Goal: Information Seeking & Learning: Learn about a topic

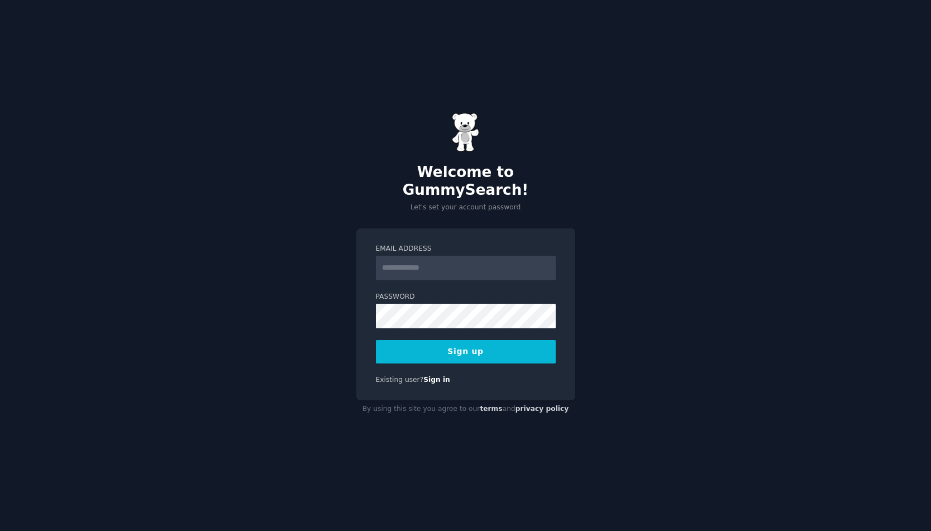
click at [401, 260] on input "Email Address" at bounding box center [466, 268] width 180 height 25
click at [406, 261] on input "Email Address" at bounding box center [466, 268] width 180 height 25
type input "**********"
click at [470, 340] on button "Sign up" at bounding box center [466, 351] width 180 height 23
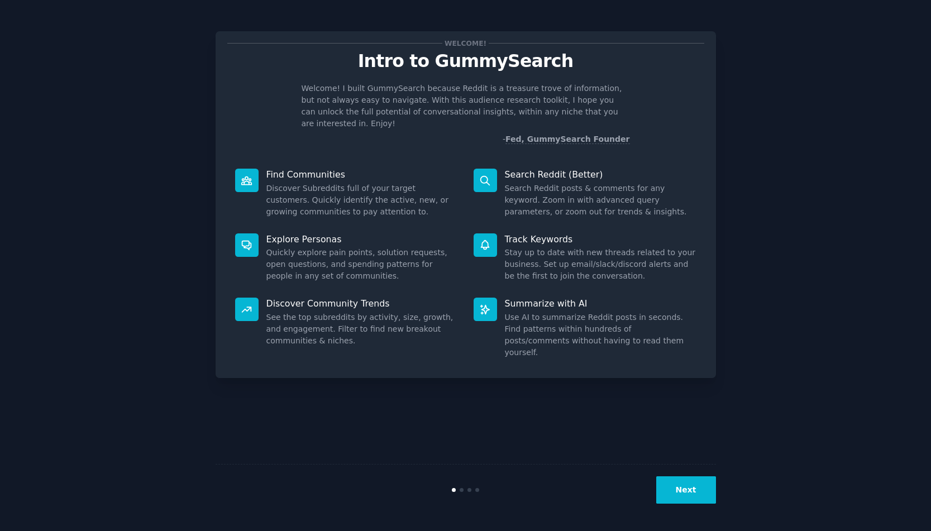
click at [684, 495] on button "Next" at bounding box center [686, 489] width 60 height 27
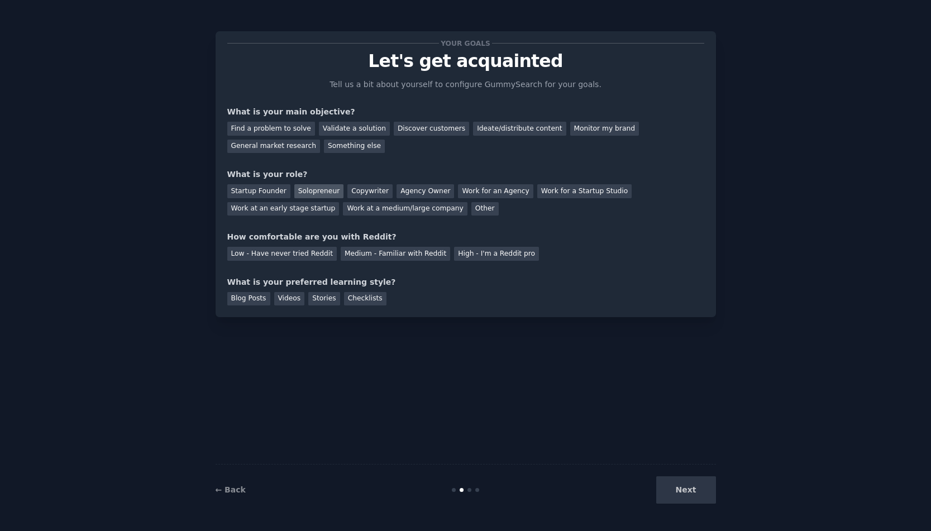
click at [322, 195] on div "Solopreneur" at bounding box center [318, 191] width 49 height 14
click at [287, 251] on div "Low - Have never tried Reddit" at bounding box center [281, 254] width 109 height 14
click at [242, 300] on div "Blog Posts" at bounding box center [248, 299] width 43 height 14
click at [681, 492] on div "Next" at bounding box center [632, 489] width 167 height 27
click at [679, 444] on div "Your goals Let's get acquainted Tell us a bit about yourself to configure Gummy…" at bounding box center [465, 266] width 500 height 500
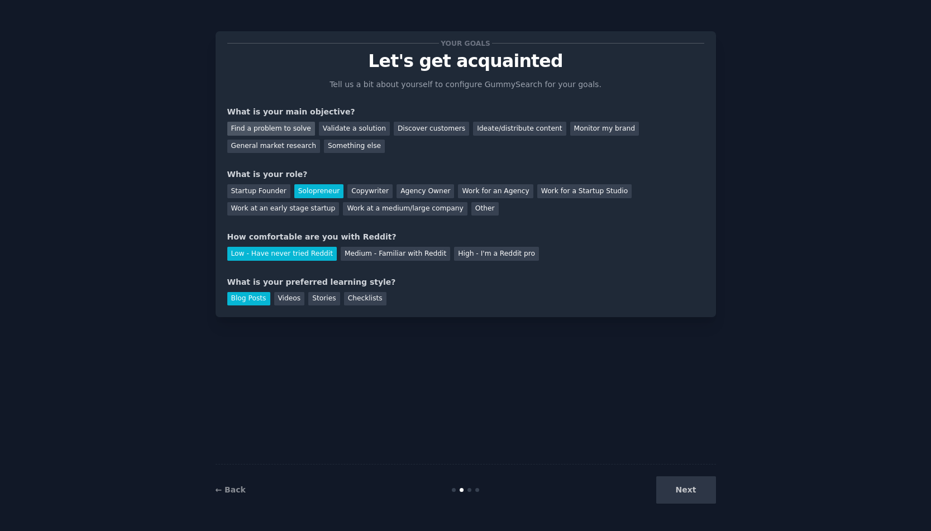
click at [303, 126] on div "Find a problem to solve" at bounding box center [271, 129] width 88 height 14
click at [289, 144] on div "General market research" at bounding box center [273, 147] width 93 height 14
click at [686, 486] on button "Next" at bounding box center [686, 489] width 60 height 27
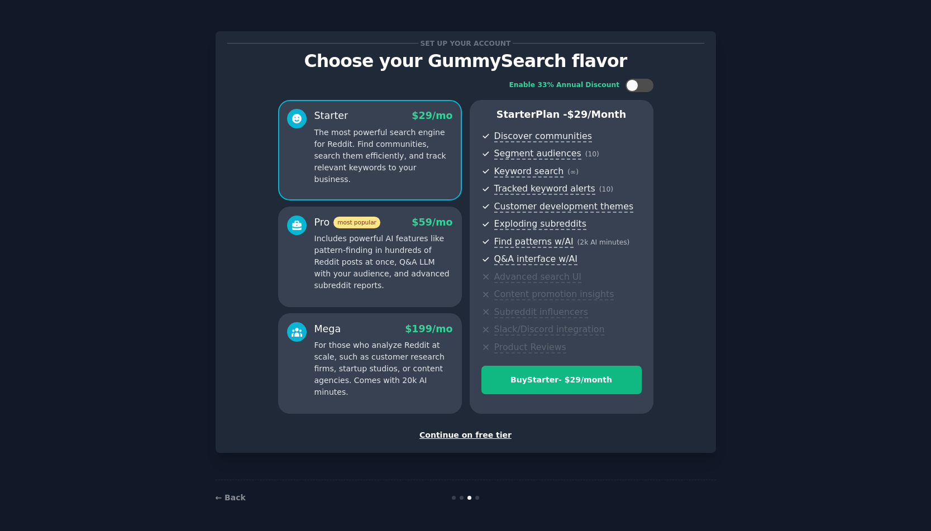
click at [453, 433] on div "Continue on free tier" at bounding box center [465, 435] width 477 height 12
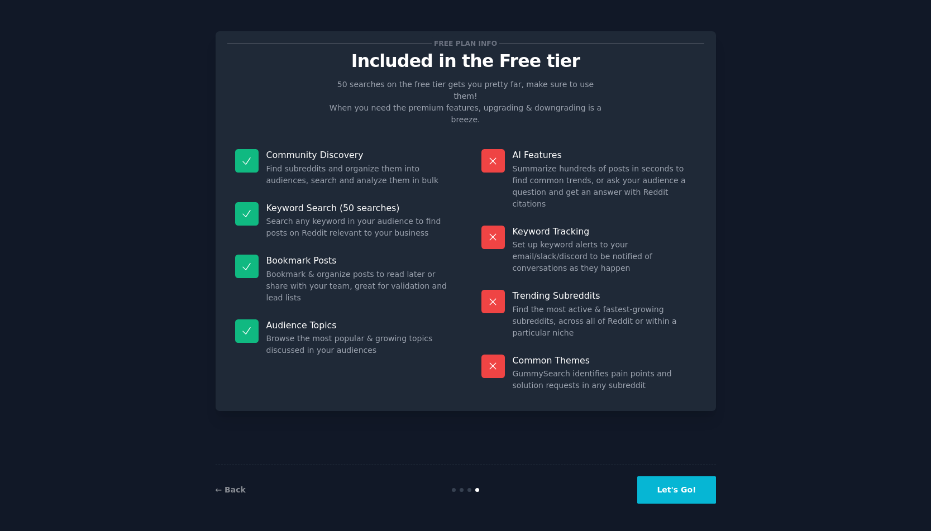
click at [674, 488] on button "Let's Go!" at bounding box center [676, 489] width 78 height 27
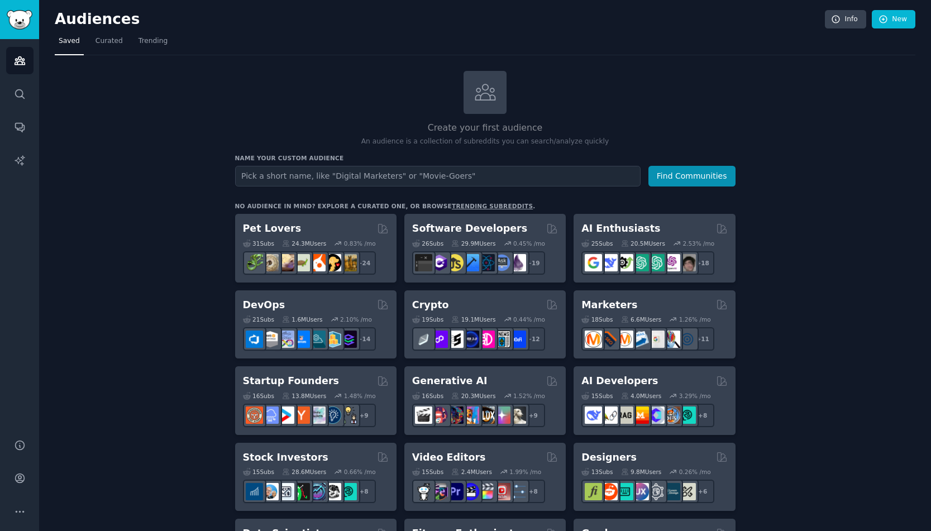
click at [594, 82] on div "Create your first audience An audience is a collection of subreddits you can se…" at bounding box center [485, 109] width 500 height 76
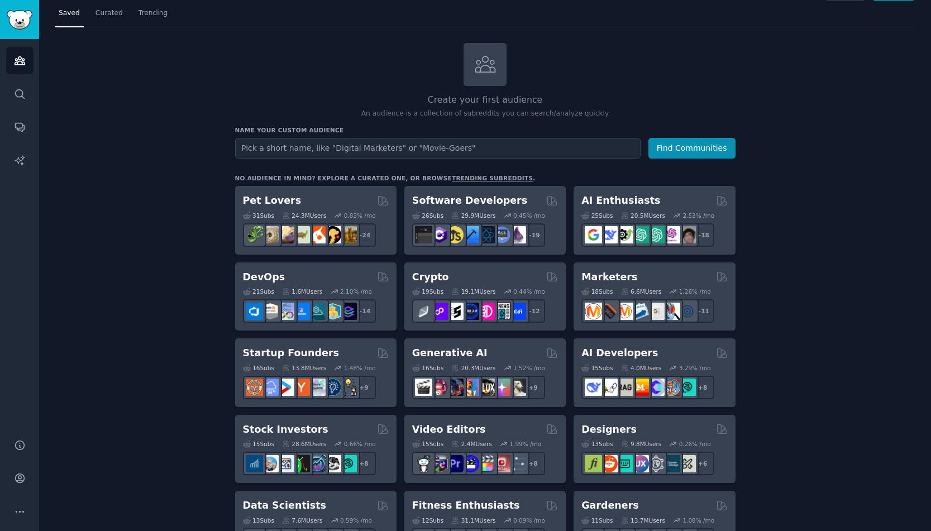
scroll to position [25, 0]
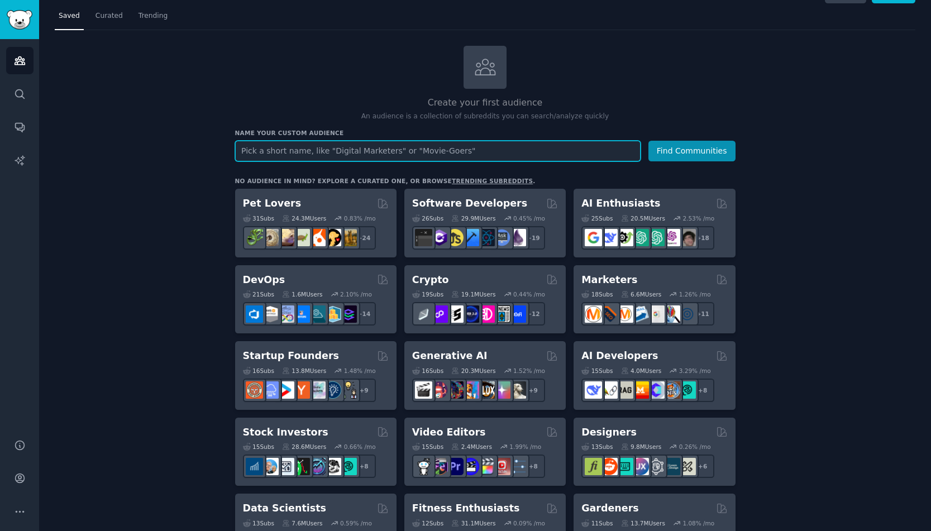
click at [404, 154] on input "text" at bounding box center [437, 151] width 405 height 21
type input "Retail"
click at [648, 141] on button "Find Communities" at bounding box center [691, 151] width 87 height 21
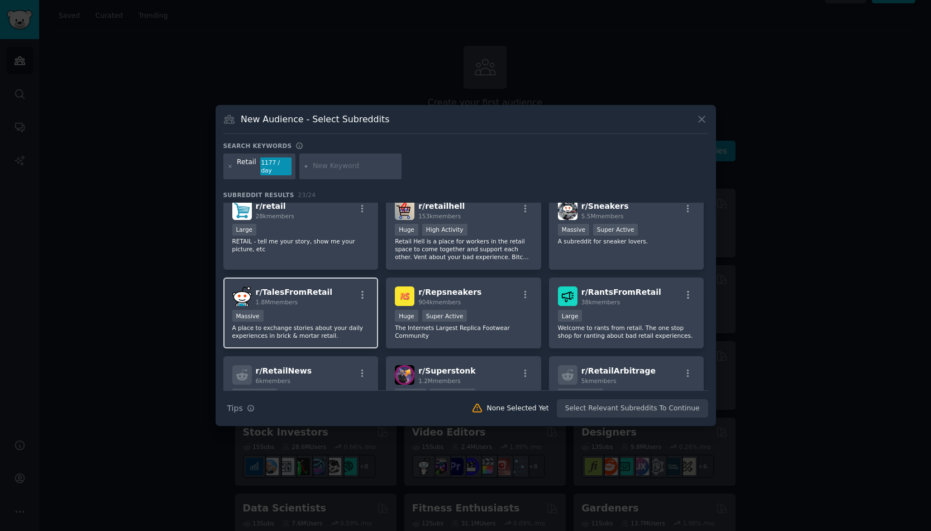
scroll to position [10, 0]
click at [318, 303] on div "r/ TalesFromRetail 1.8M members Massive A place to exchange stories about your …" at bounding box center [300, 314] width 155 height 71
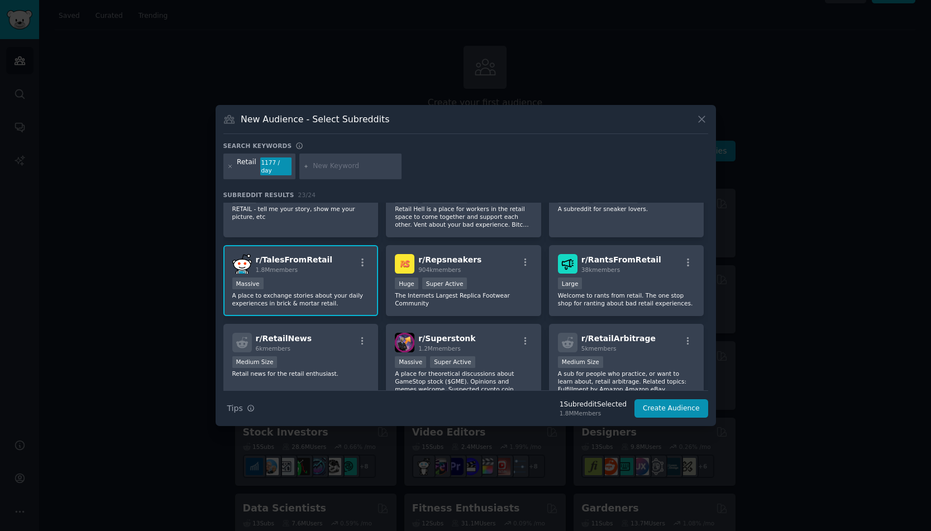
scroll to position [0, 0]
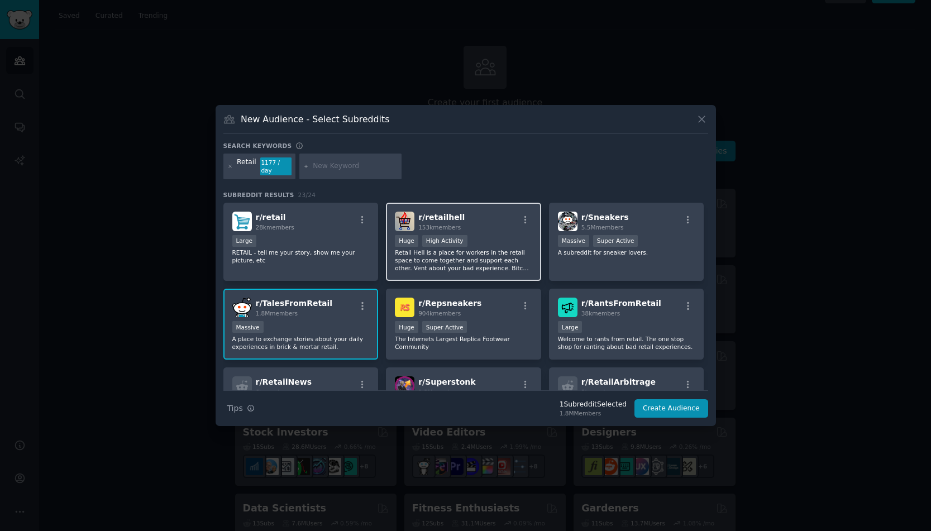
click at [482, 253] on p "Retail Hell is a place for workers in the retail space to come together and sup…" at bounding box center [463, 259] width 137 height 23
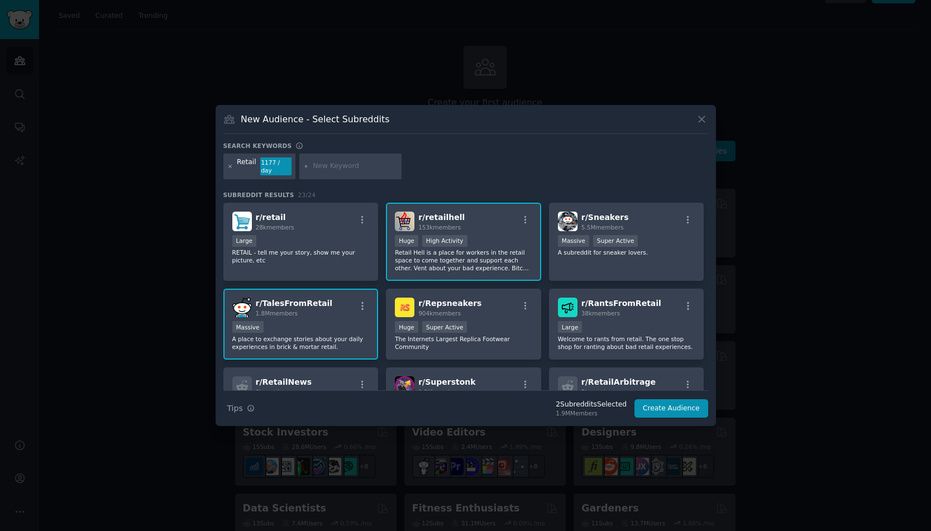
click at [229, 169] on icon at bounding box center [230, 167] width 6 height 6
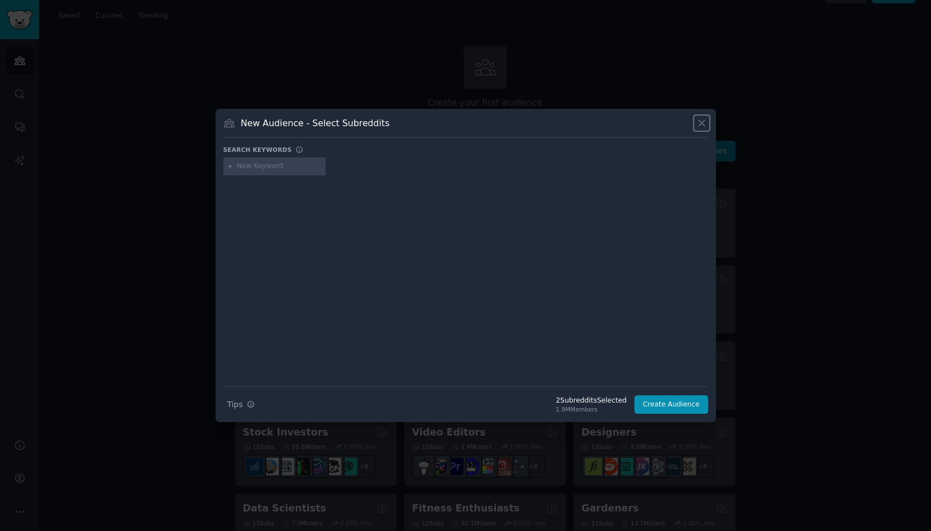
click at [698, 123] on icon at bounding box center [702, 123] width 12 height 12
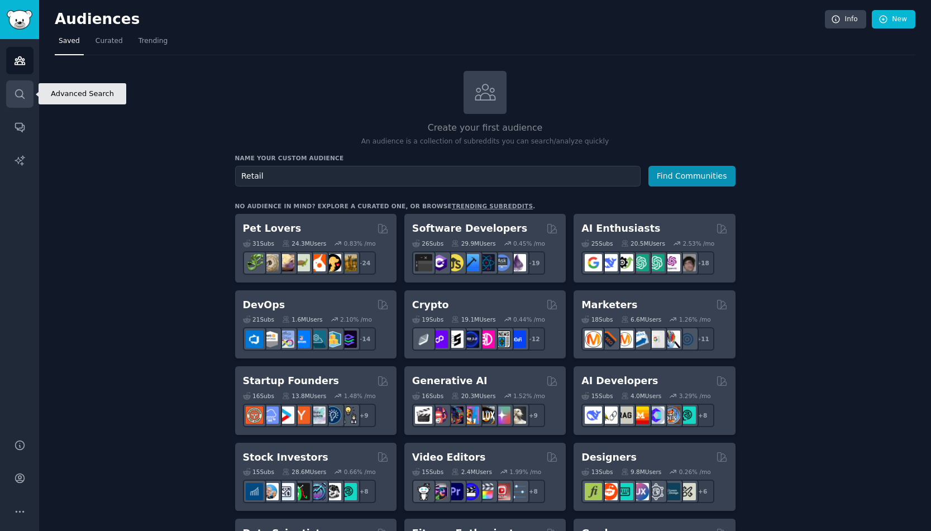
click at [22, 88] on icon "Sidebar" at bounding box center [20, 94] width 12 height 12
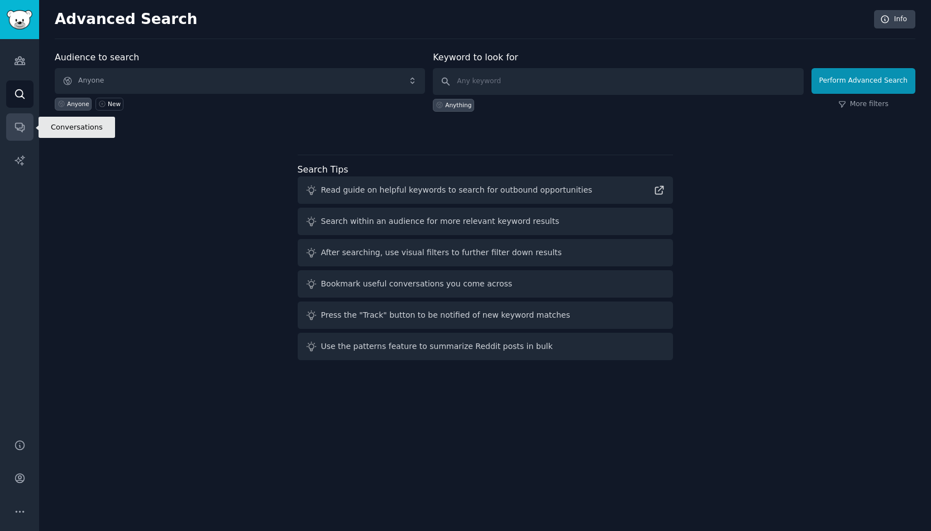
click at [28, 124] on link "Conversations" at bounding box center [19, 126] width 27 height 27
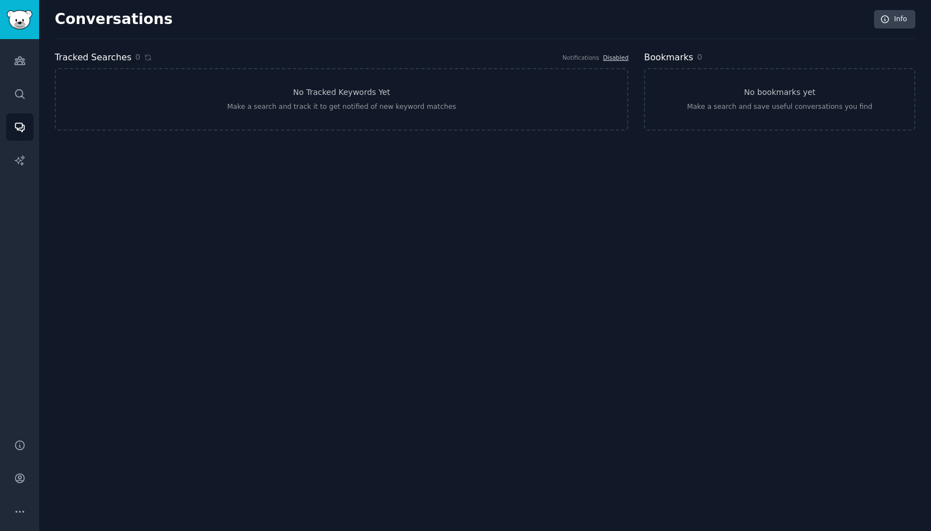
click at [300, 132] on div "Conversations Info Tracked Searches 0 Notifications Disabled No Tracked Keyword…" at bounding box center [485, 77] width 860 height 123
click at [18, 60] on icon "Sidebar" at bounding box center [20, 61] width 12 height 12
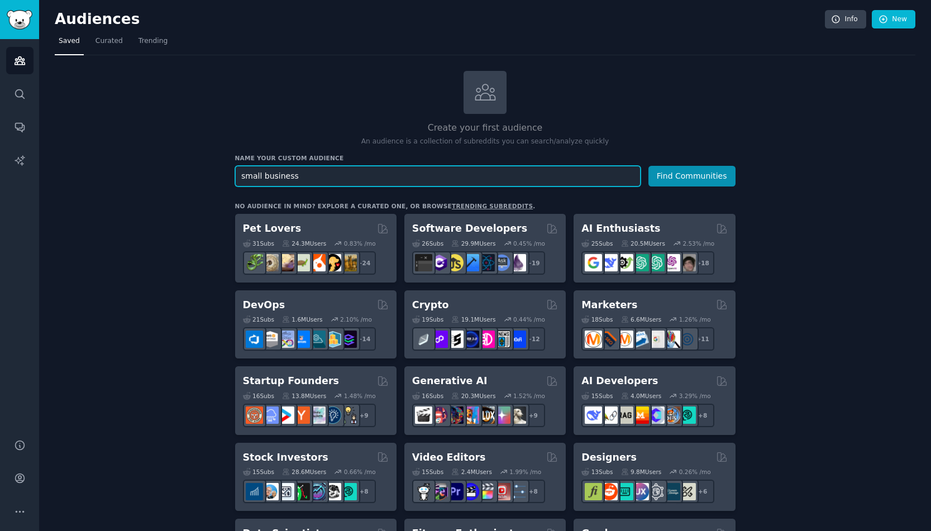
type input "small business"
click at [648, 166] on button "Find Communities" at bounding box center [691, 176] width 87 height 21
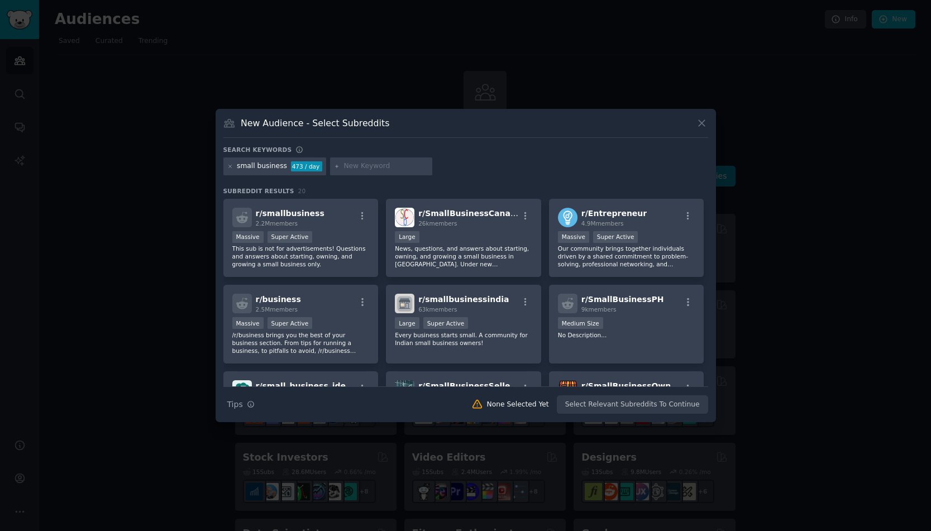
click at [553, 129] on div "New Audience - Select Subreddits" at bounding box center [465, 127] width 485 height 21
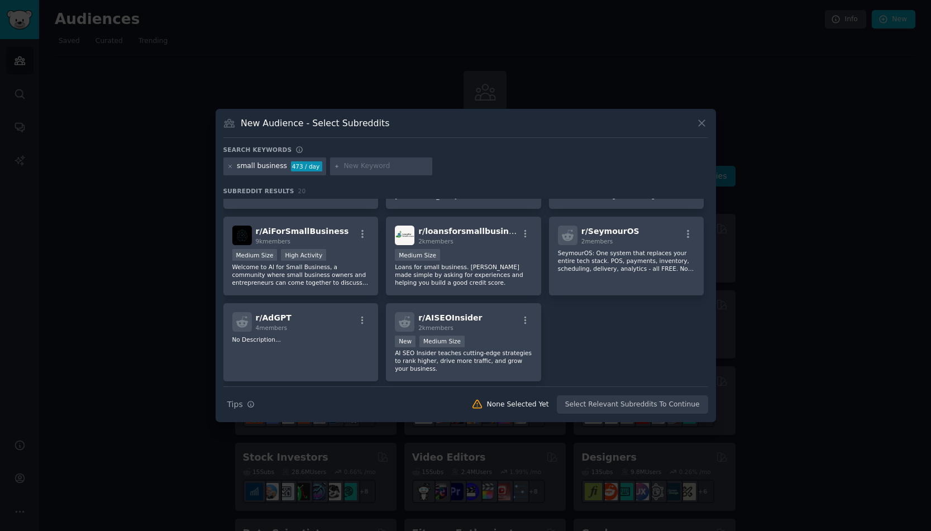
scroll to position [415, 0]
click at [486, 348] on p "AI SEO Insider teaches cutting-edge strategies to rank higher, drive more traff…" at bounding box center [463, 358] width 137 height 23
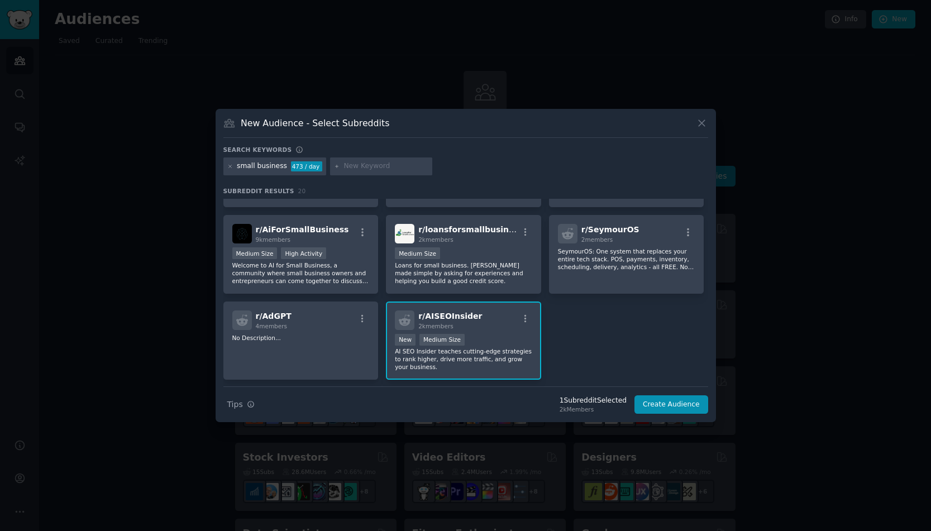
click at [480, 313] on div "r/ AISEOInsider 2k members" at bounding box center [463, 320] width 137 height 20
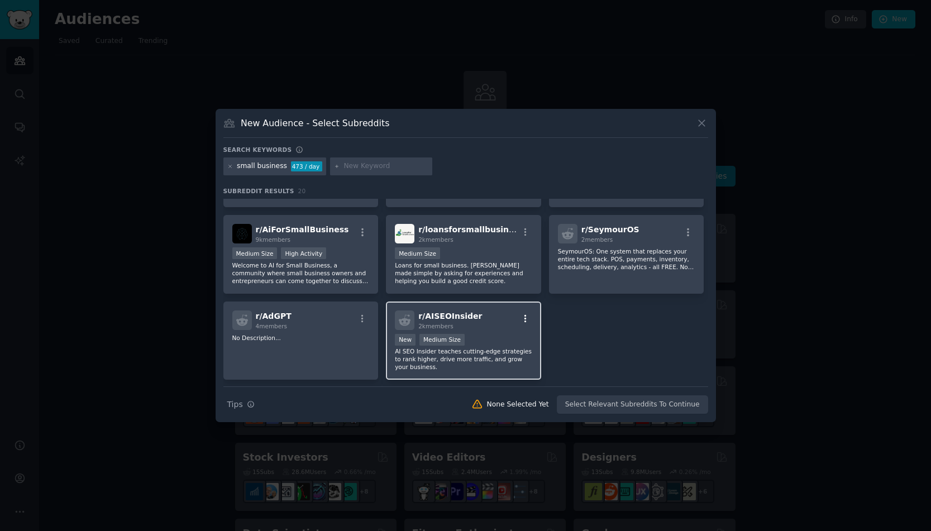
click at [526, 319] on icon "button" at bounding box center [525, 319] width 10 height 10
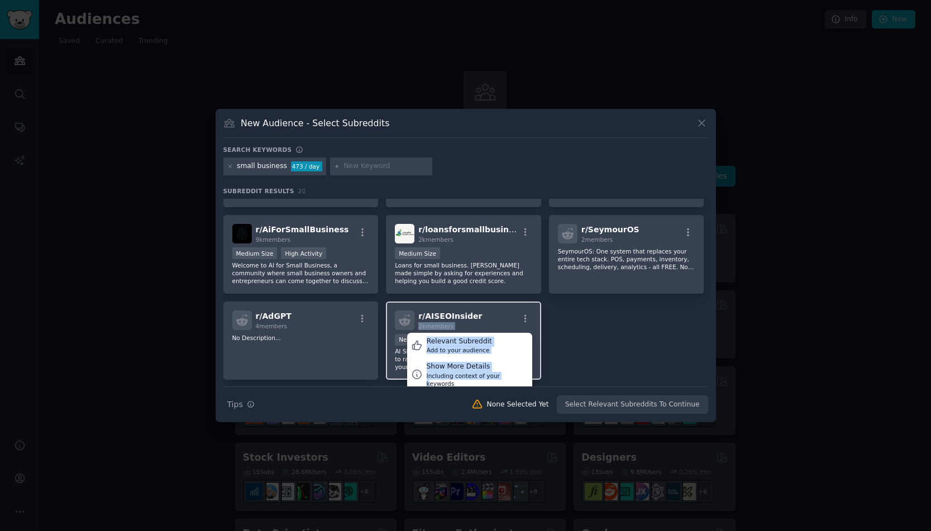
drag, startPoint x: 500, startPoint y: 373, endPoint x: 485, endPoint y: 315, distance: 59.4
click at [485, 315] on div "r/ AISEOInsider 2k members Relevant Subreddit Add to your audience Show More De…" at bounding box center [463, 320] width 137 height 20
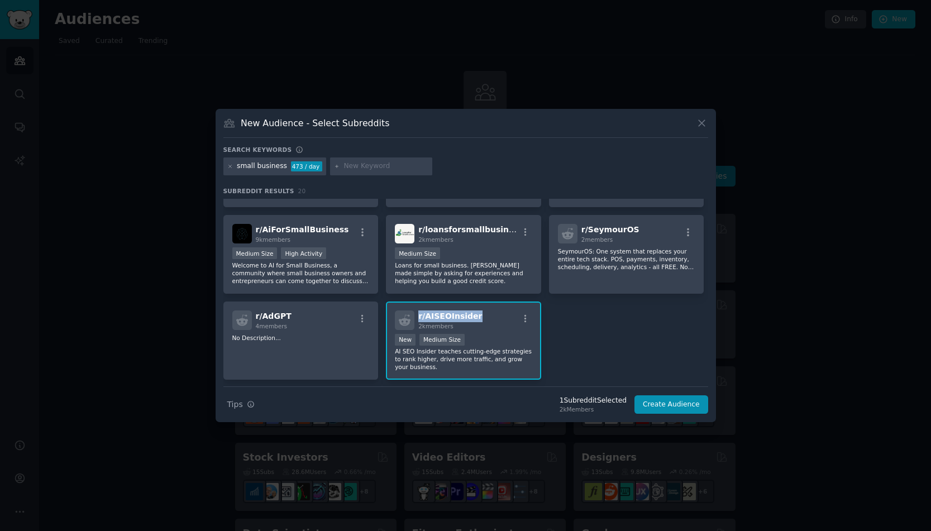
drag, startPoint x: 485, startPoint y: 315, endPoint x: 413, endPoint y: 313, distance: 72.1
click at [413, 313] on div "r/ AISEOInsider 2k members" at bounding box center [463, 320] width 137 height 20
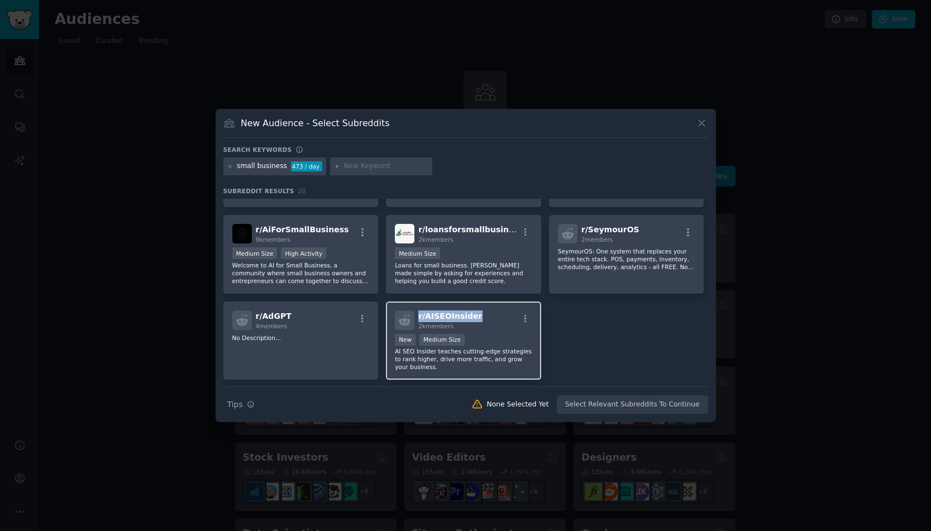
copy span "r/ AISEOInsider"
